Goal: Entertainment & Leisure: Consume media (video, audio)

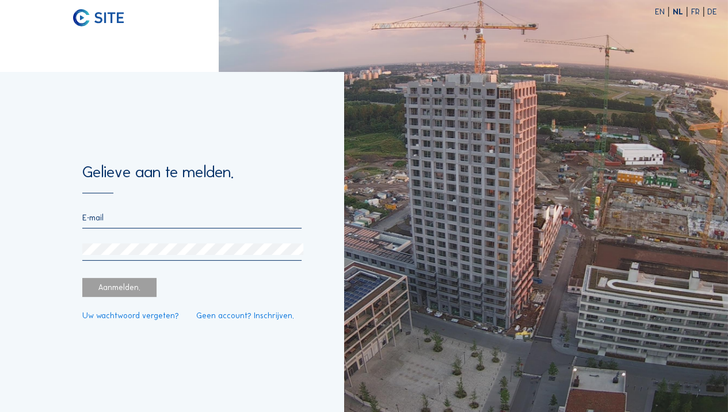
type input "[PERSON_NAME][EMAIL_ADDRESS][DOMAIN_NAME]"
click at [130, 289] on div "Aanmelden." at bounding box center [119, 288] width 74 height 20
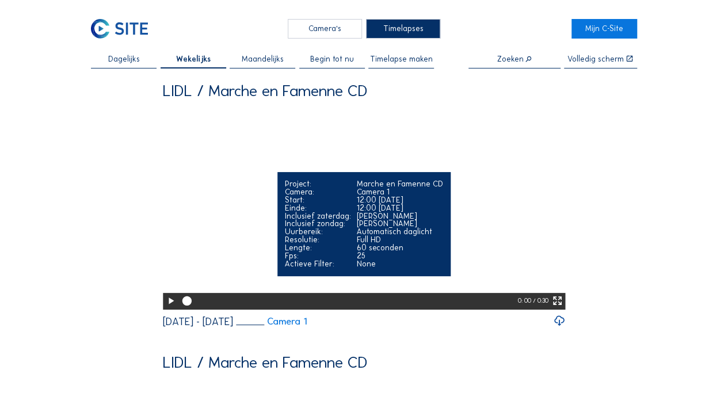
click at [168, 308] on icon at bounding box center [170, 301] width 11 height 14
click at [166, 308] on icon at bounding box center [170, 301] width 11 height 14
click at [556, 308] on icon at bounding box center [557, 301] width 11 height 14
